Goal: Task Accomplishment & Management: Use online tool/utility

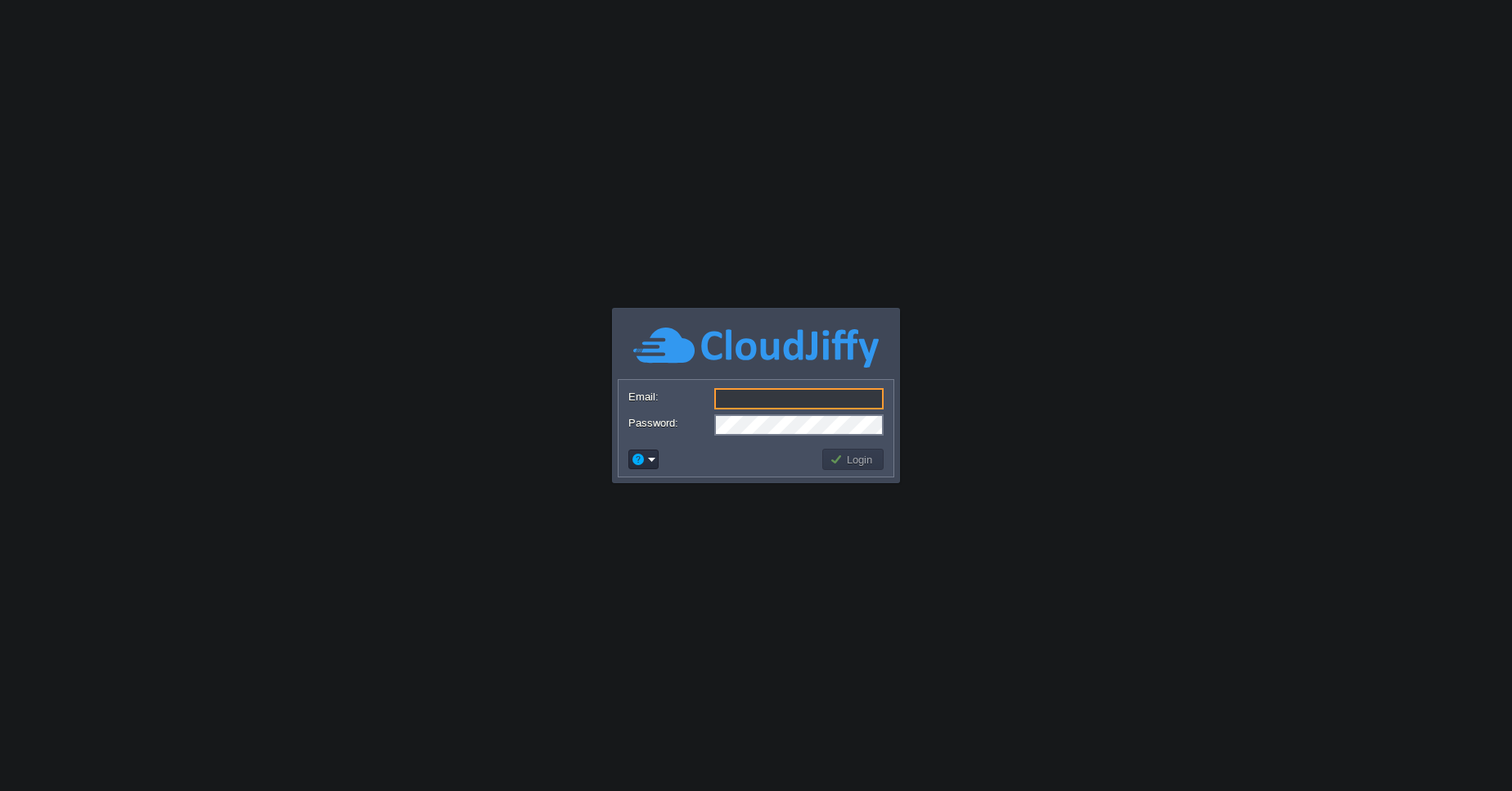
click at [747, 392] on input "Email:" at bounding box center [799, 399] width 169 height 21
type input "[EMAIL_ADDRESS][DOMAIN_NAME]"
click at [865, 463] on button "Login" at bounding box center [853, 459] width 47 height 15
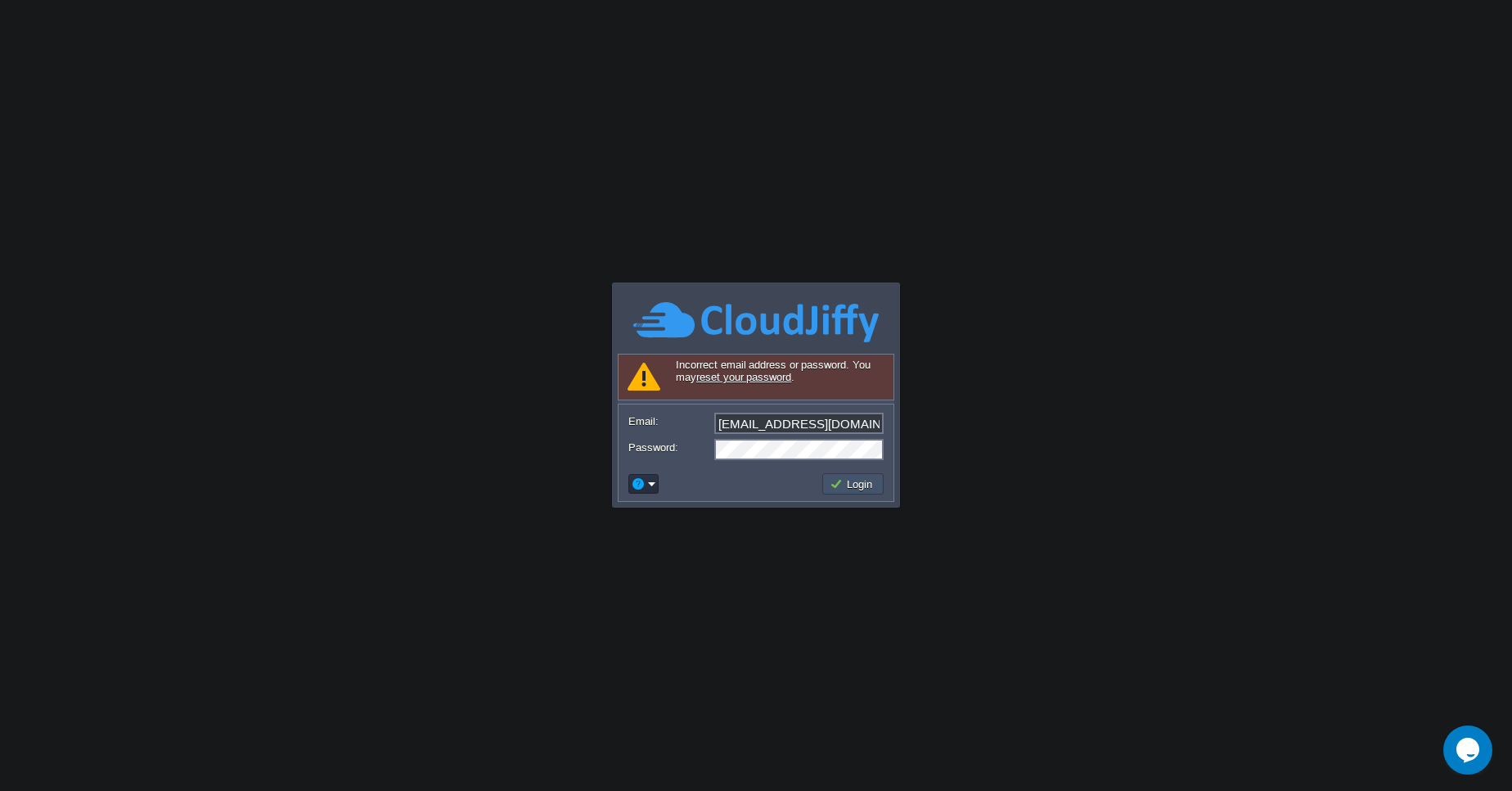
click at [859, 485] on button "Login" at bounding box center [853, 484] width 47 height 15
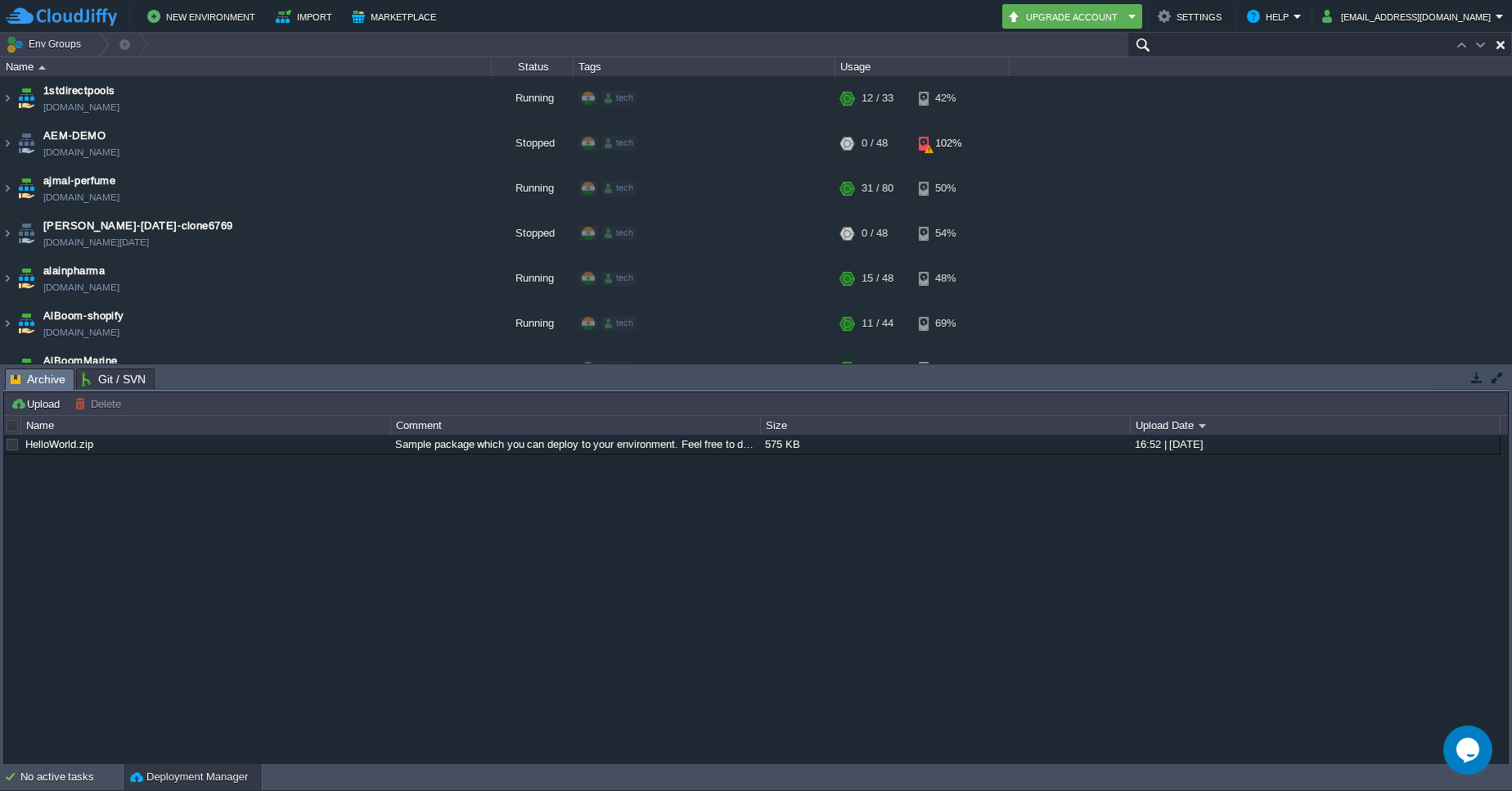
click at [1427, 39] on input "text" at bounding box center [1319, 44] width 384 height 24
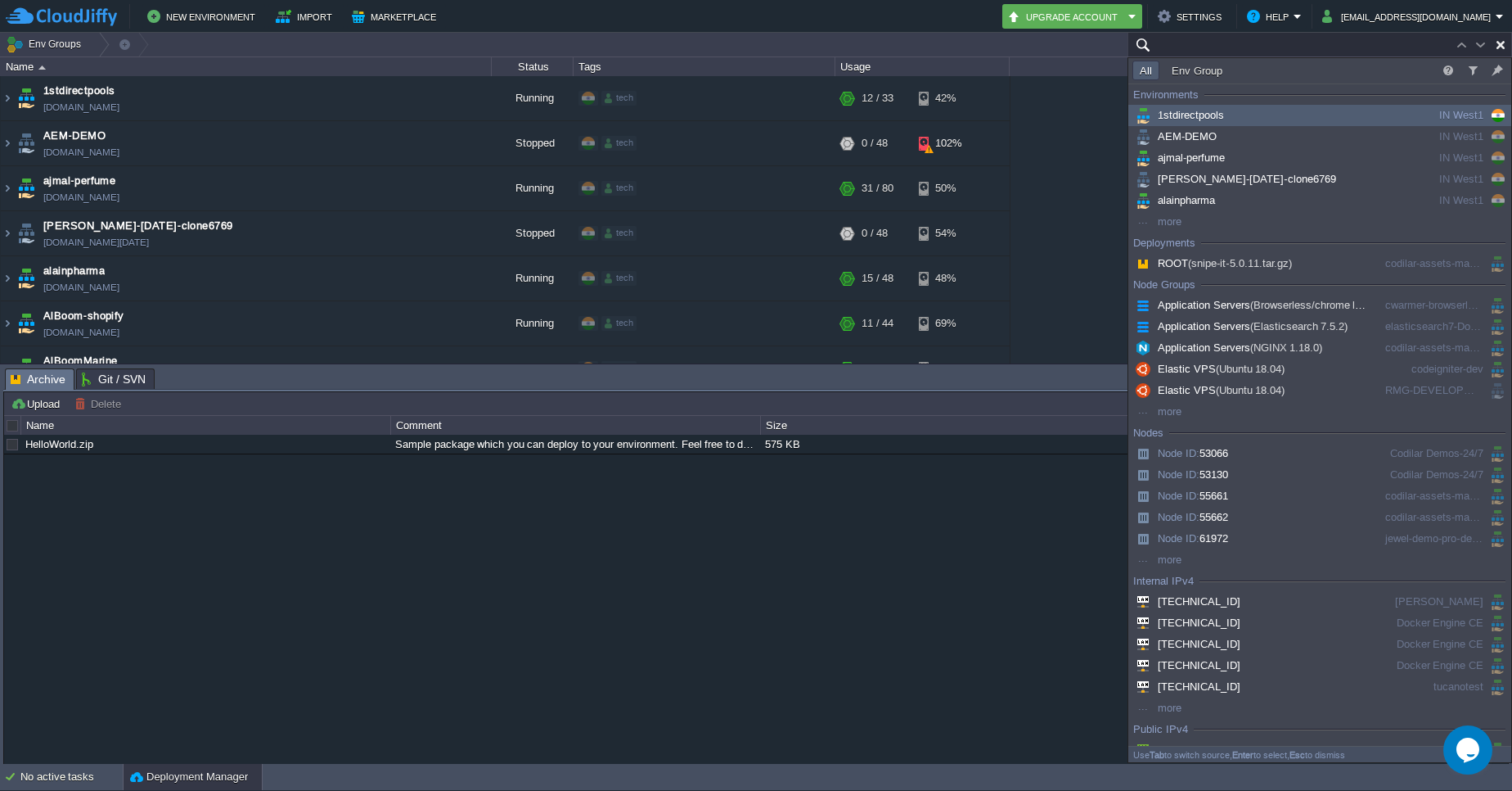
type input "b"
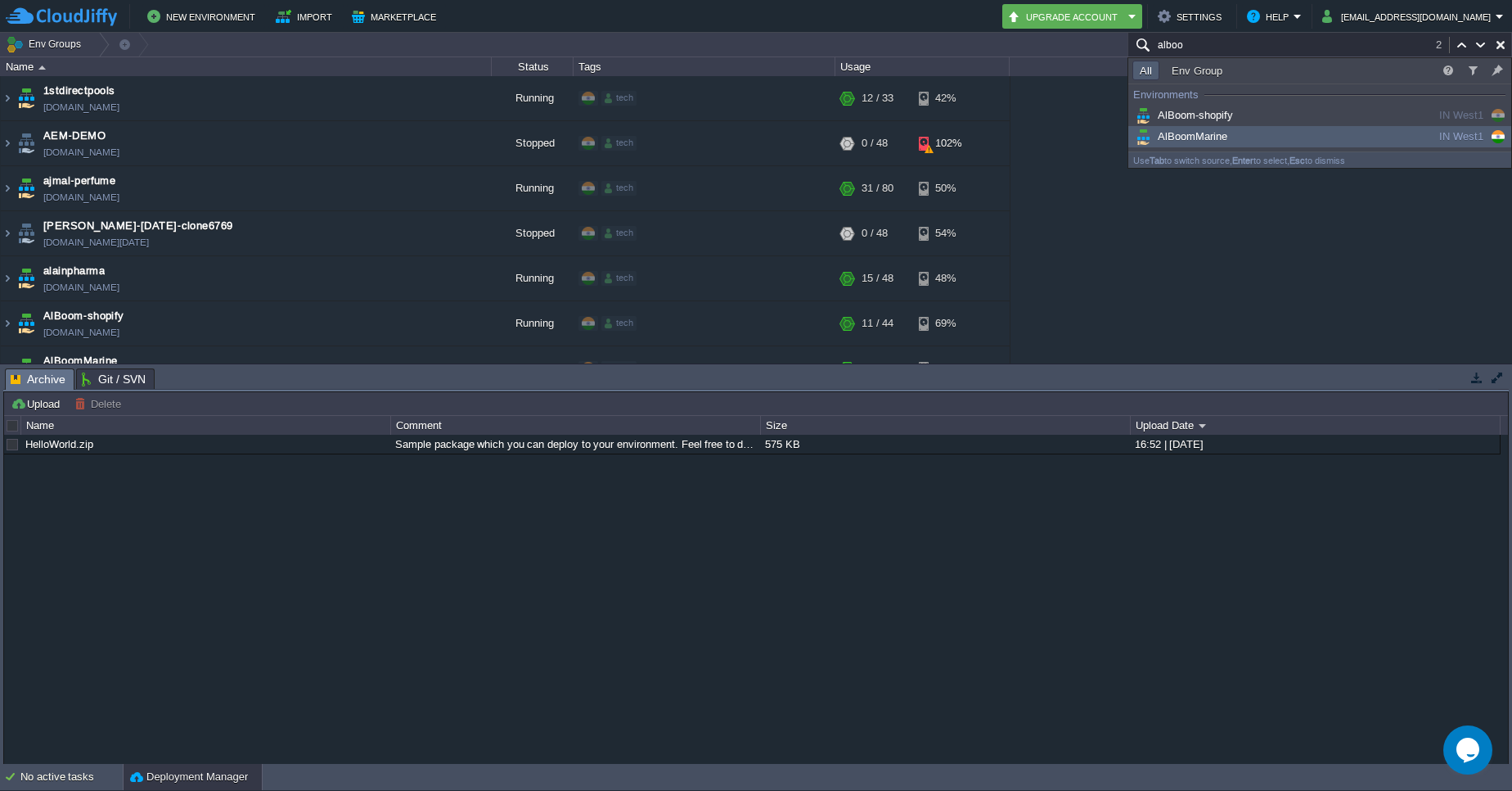
type input "alboo"
click at [1211, 139] on span "AlBoomMarine" at bounding box center [1179, 137] width 95 height 12
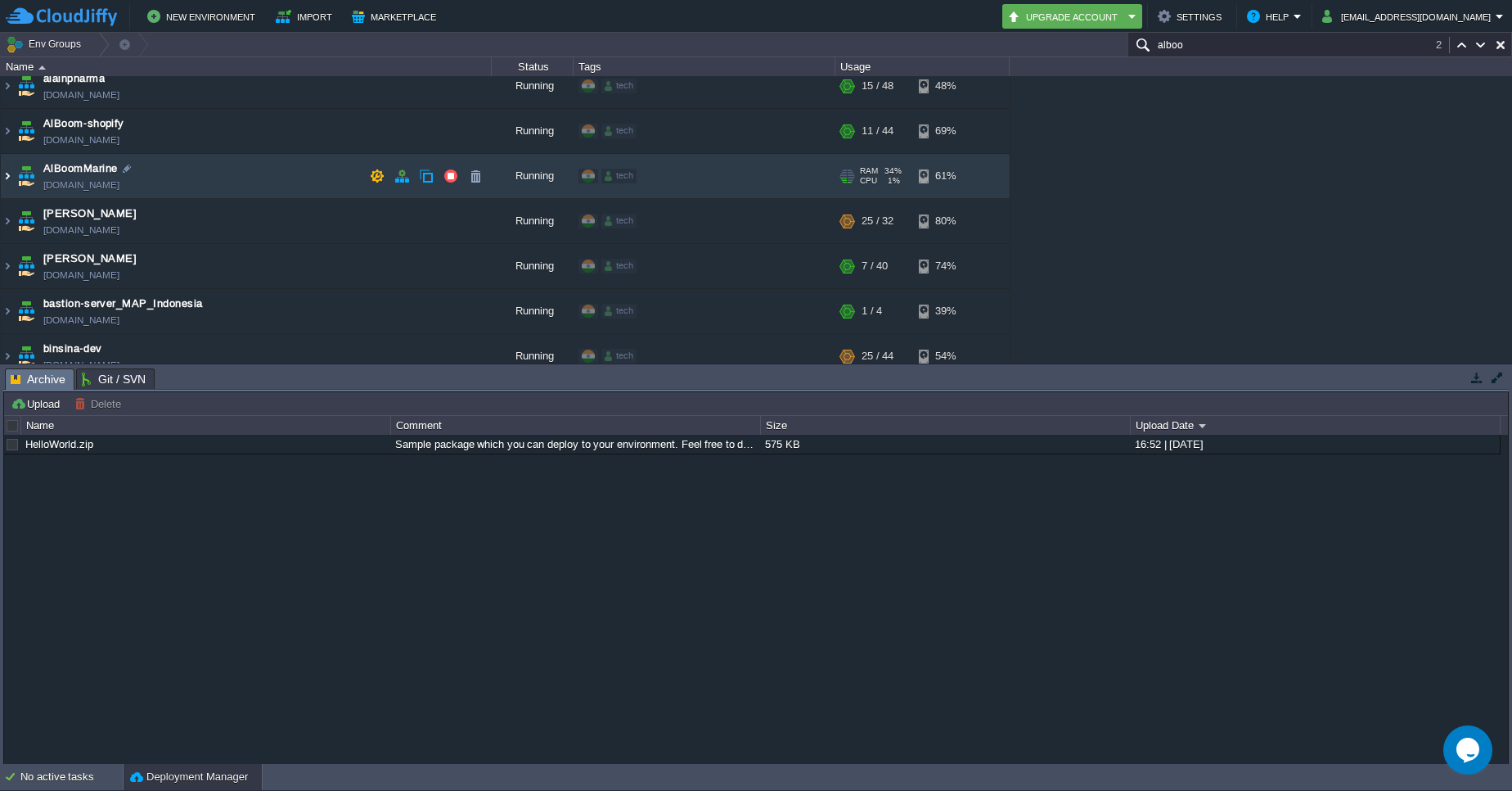
click at [5, 182] on img at bounding box center [7, 176] width 13 height 44
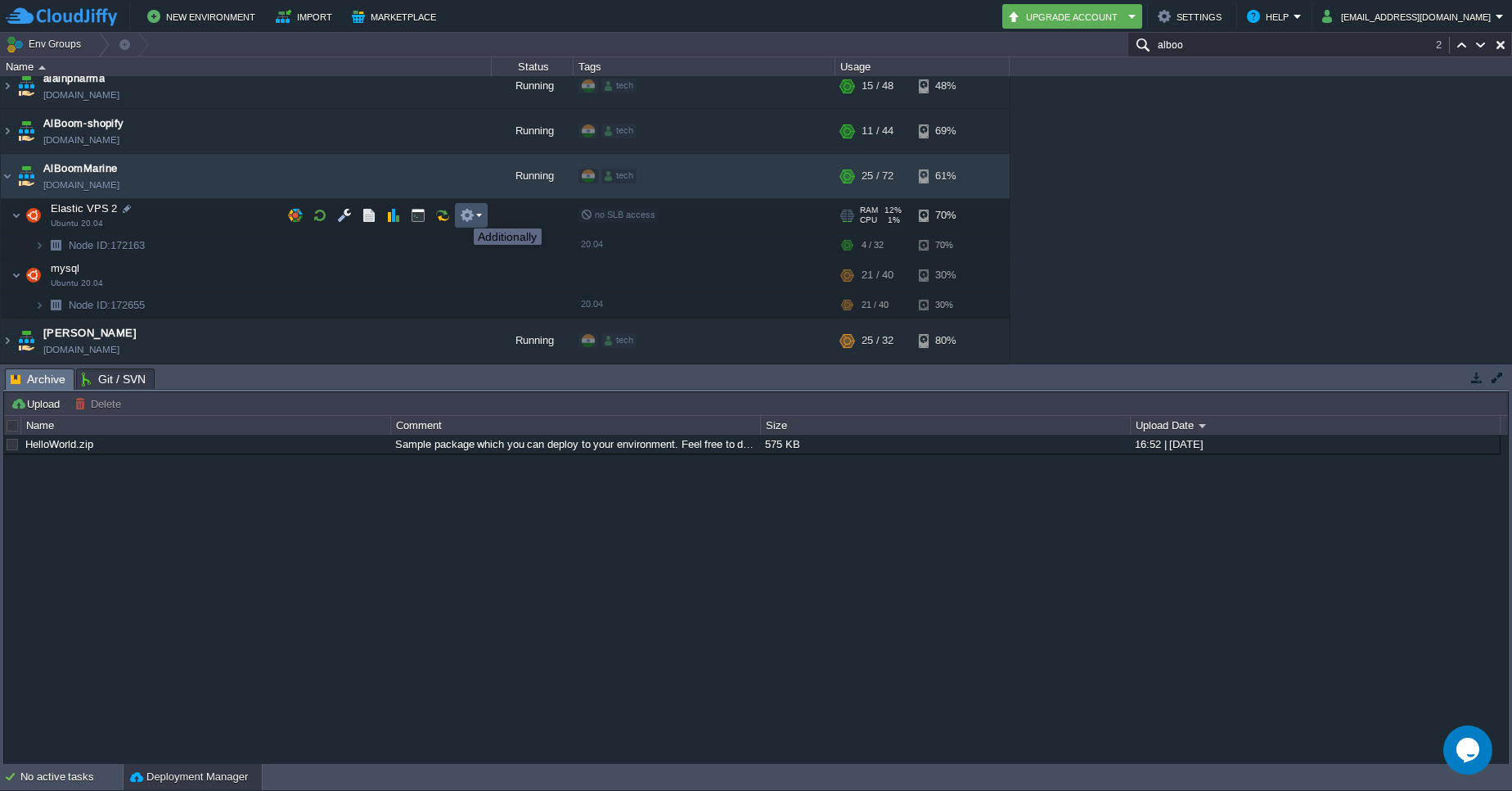
click at [468, 214] on button "button" at bounding box center [467, 215] width 15 height 15
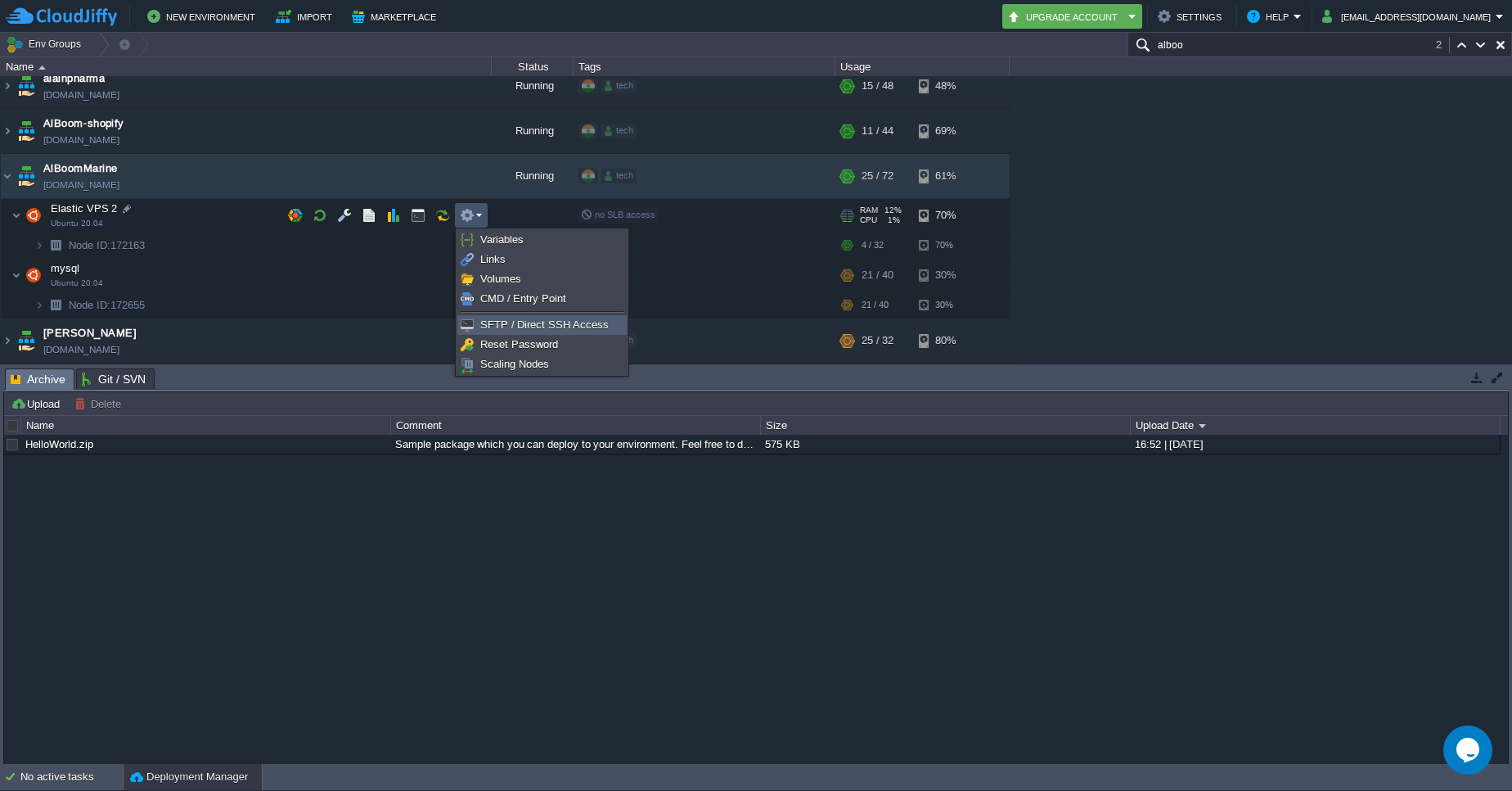
click at [551, 319] on span "SFTP / Direct SSH Access" at bounding box center [544, 325] width 129 height 12
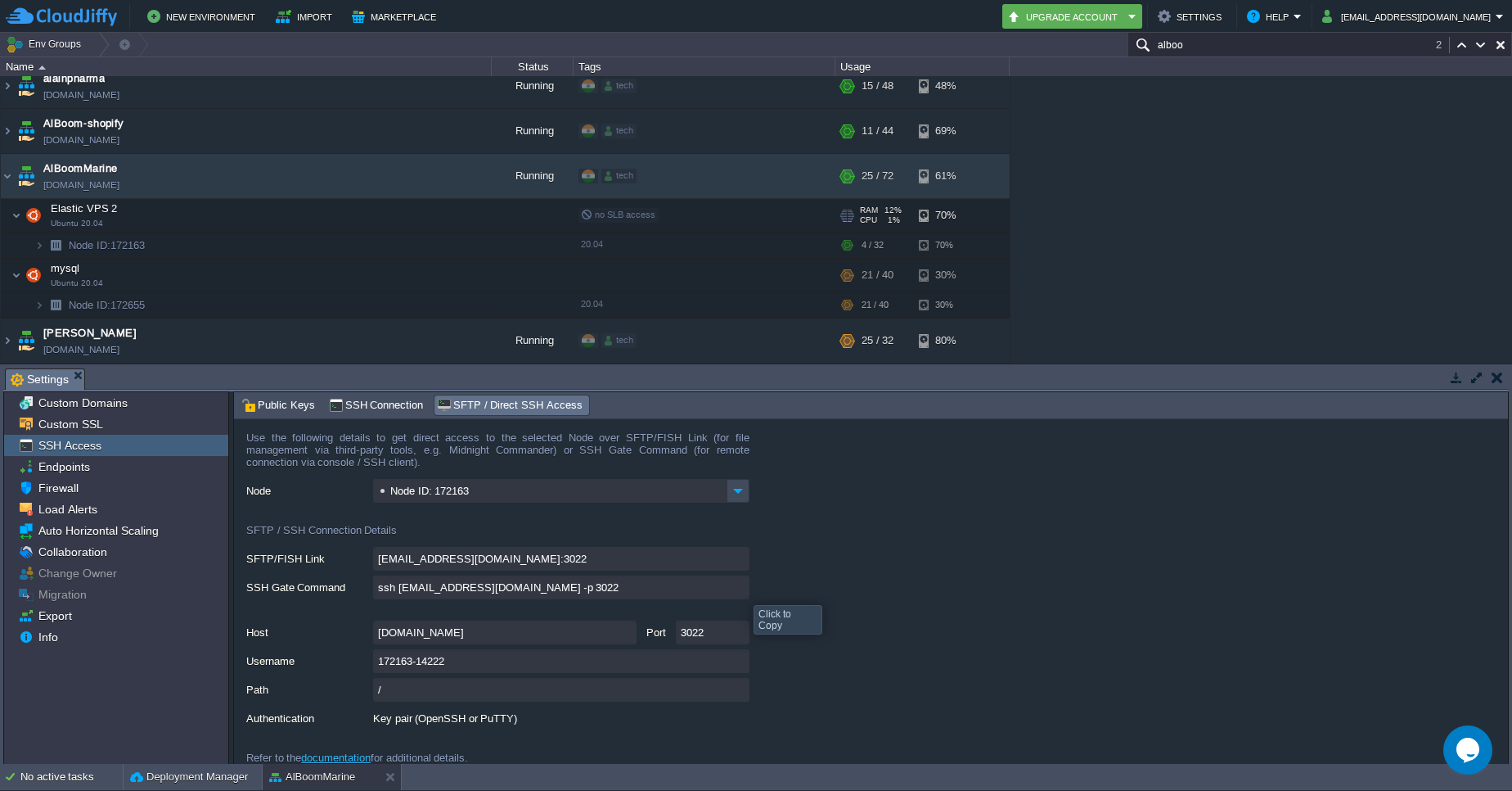
click at [741, 590] on input "ssh [EMAIL_ADDRESS][DOMAIN_NAME] -p 3022" at bounding box center [561, 587] width 376 height 24
click at [11, 173] on img at bounding box center [7, 176] width 13 height 44
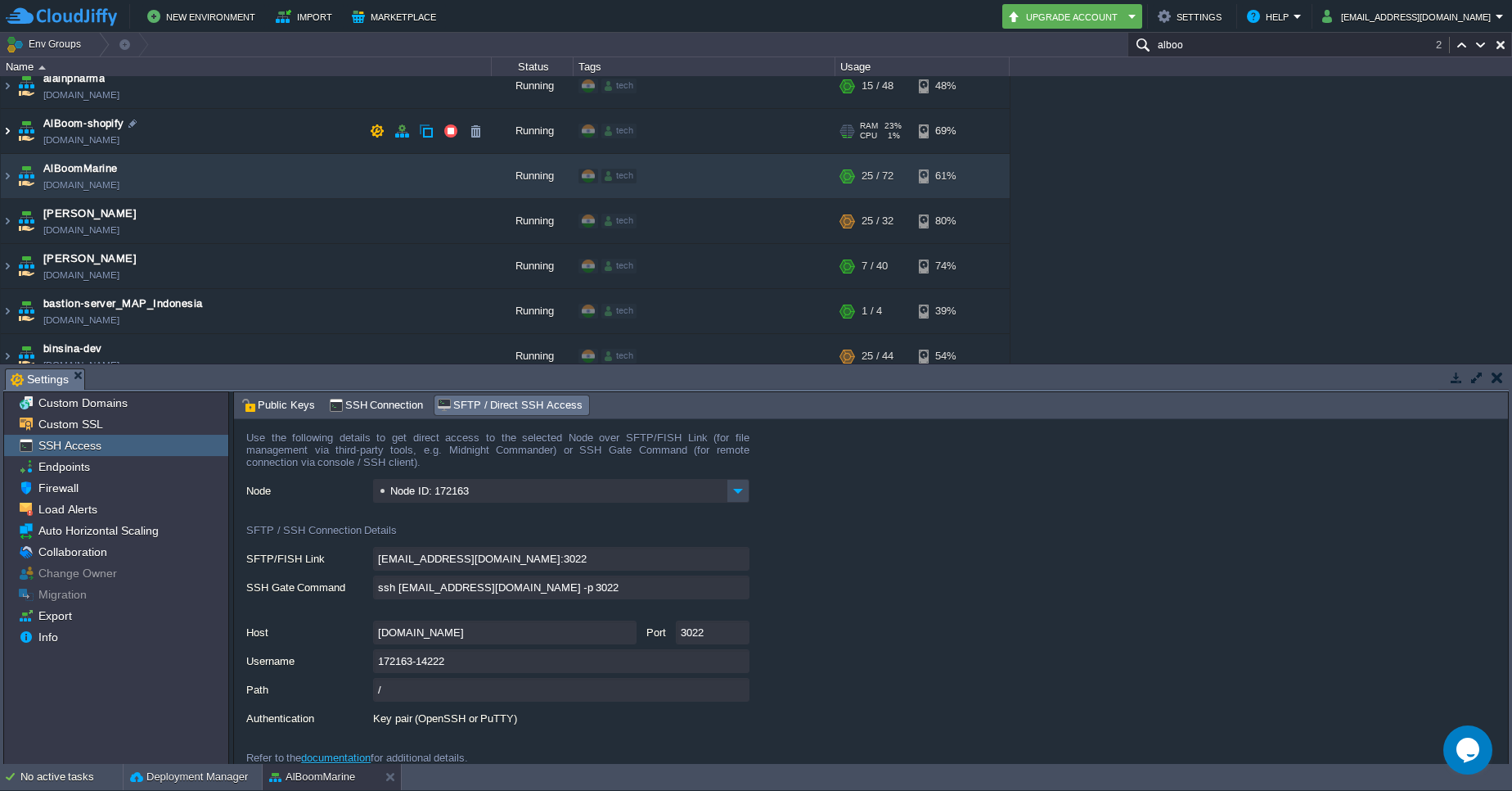
click at [12, 132] on img at bounding box center [7, 131] width 13 height 44
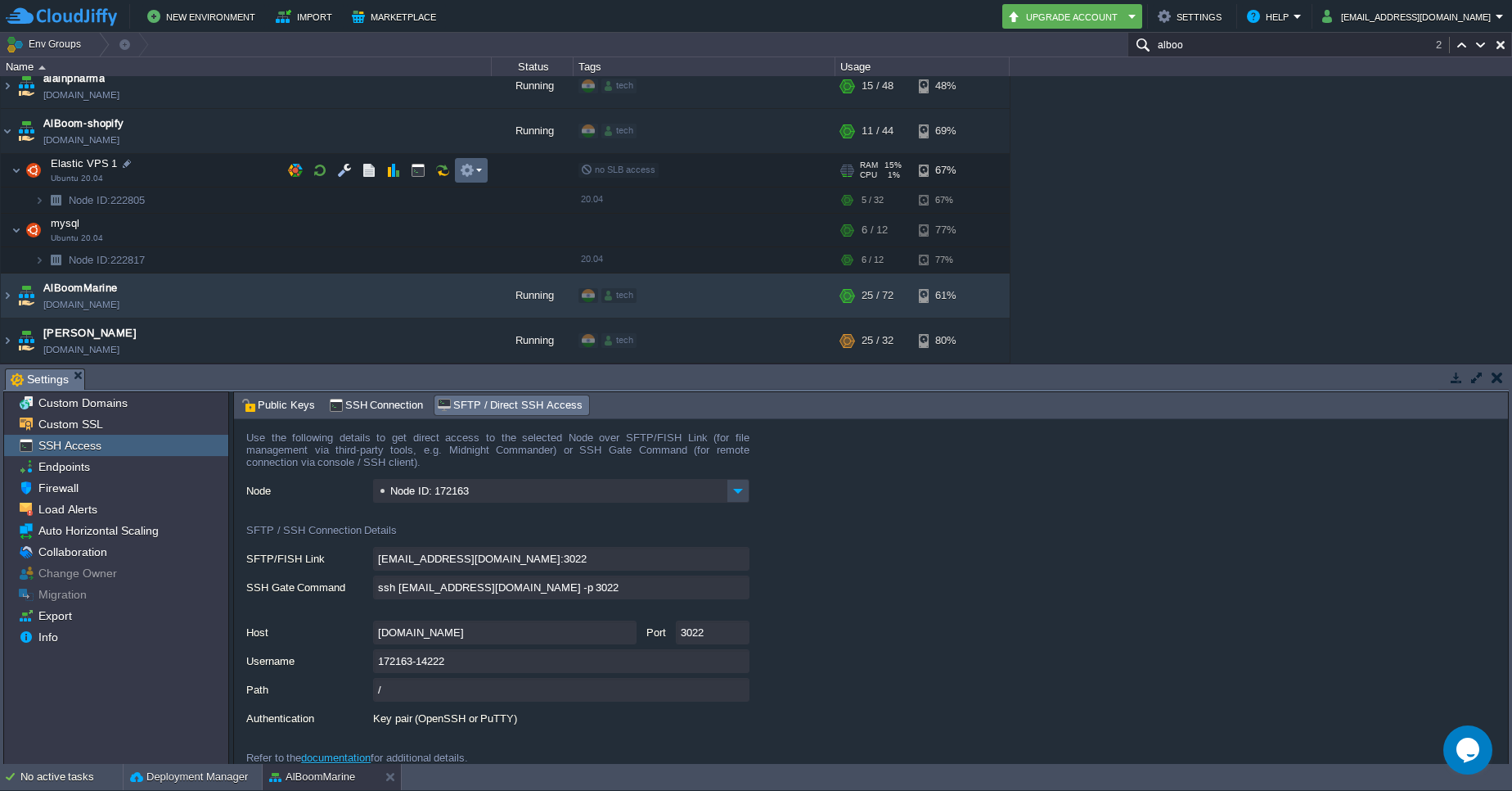
click at [469, 162] on td at bounding box center [471, 170] width 33 height 25
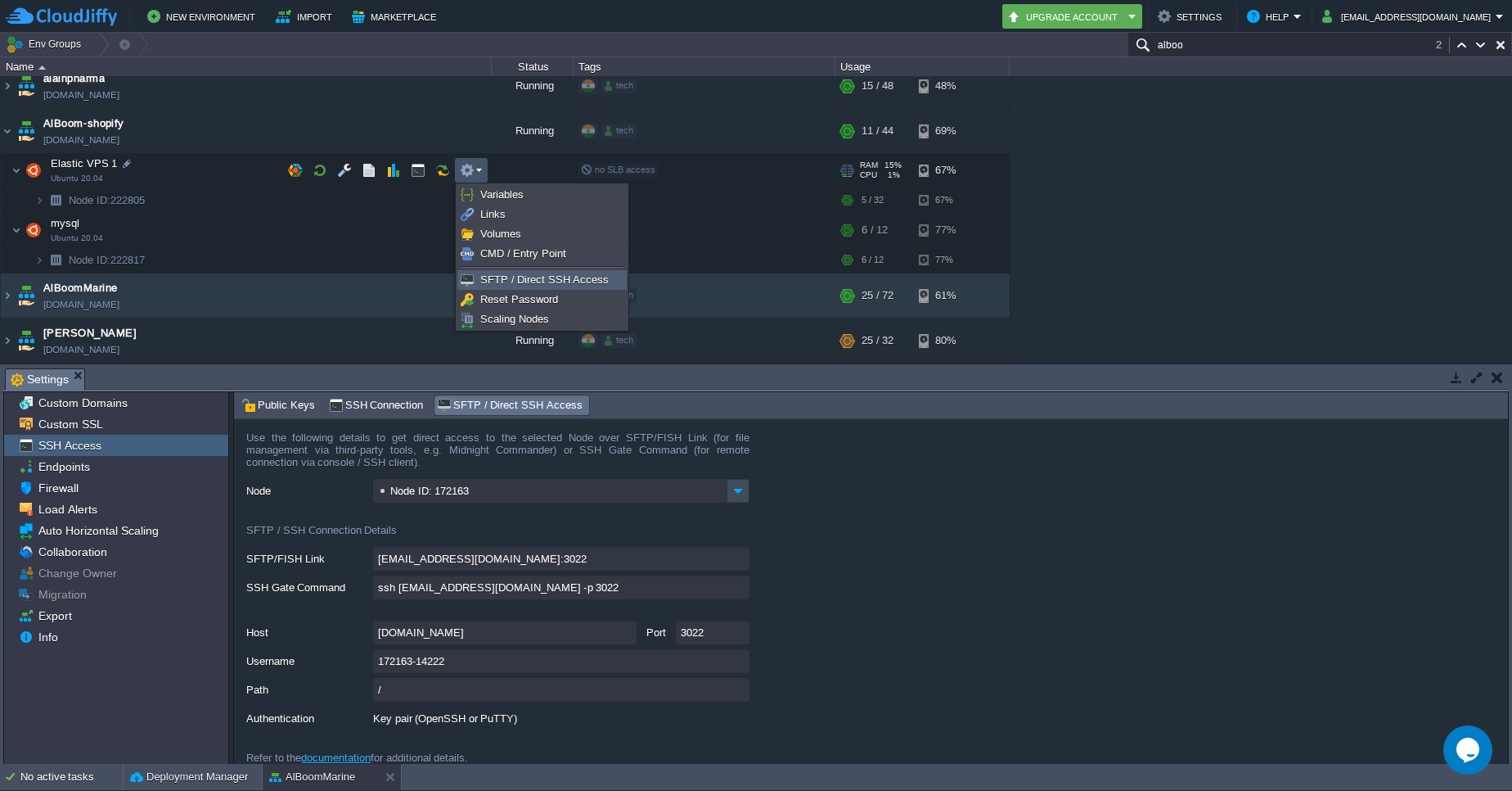
click at [509, 278] on span "SFTP / Direct SSH Access" at bounding box center [544, 280] width 129 height 12
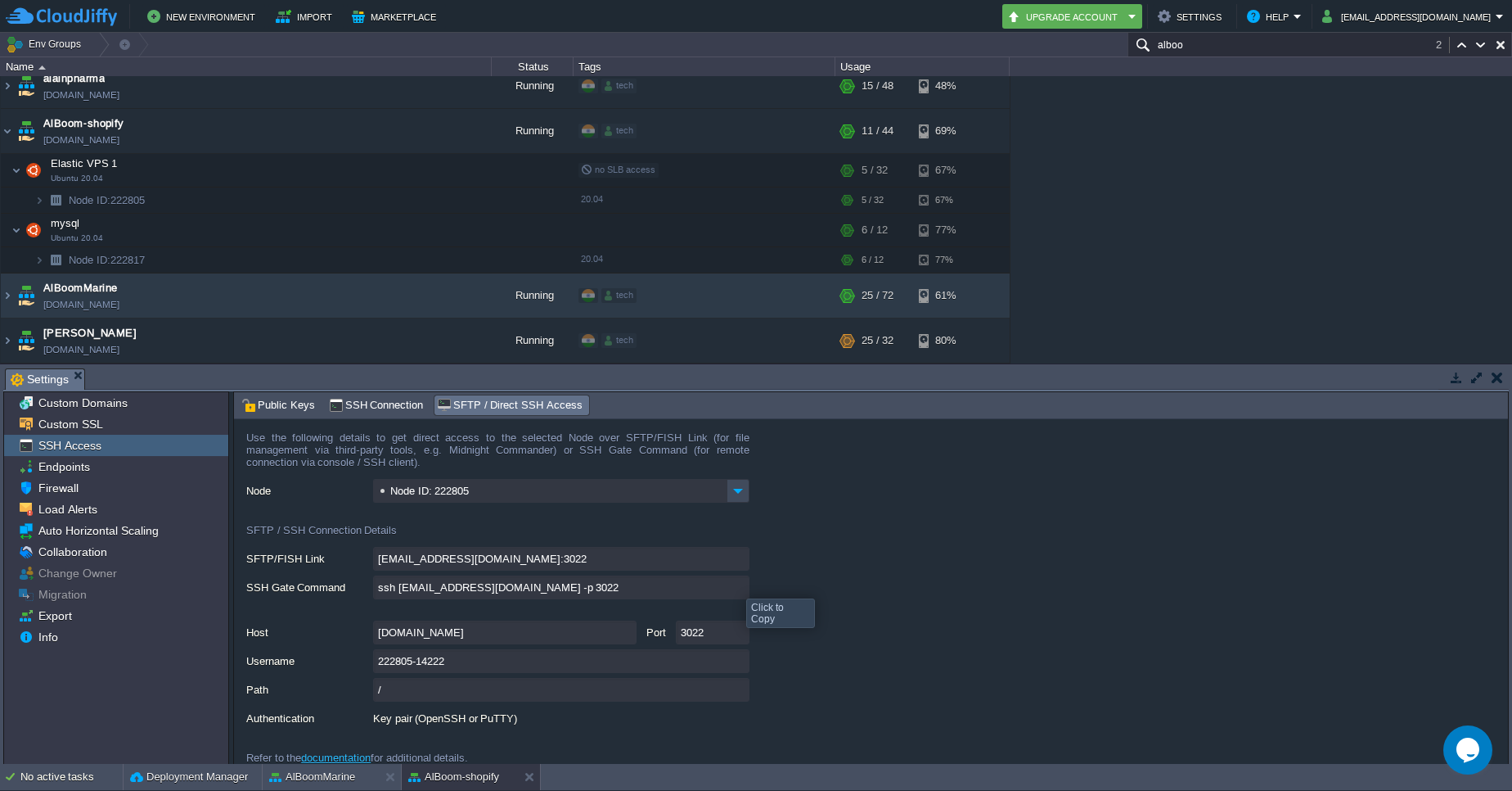
click at [734, 583] on input "ssh [EMAIL_ADDRESS][DOMAIN_NAME] -p 3022" at bounding box center [561, 587] width 376 height 24
type textarea "ssh [EMAIL_ADDRESS][DOMAIN_NAME] -p 3022"
